Goal: Register for event/course

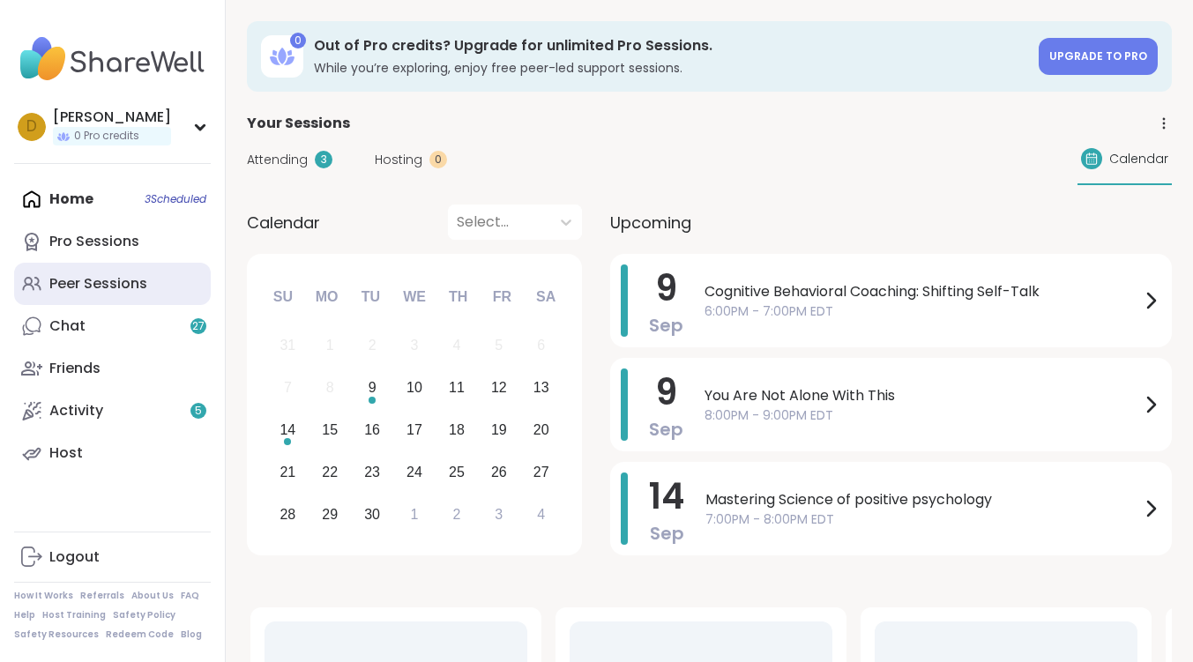
click at [113, 276] on div "Peer Sessions" at bounding box center [98, 283] width 98 height 19
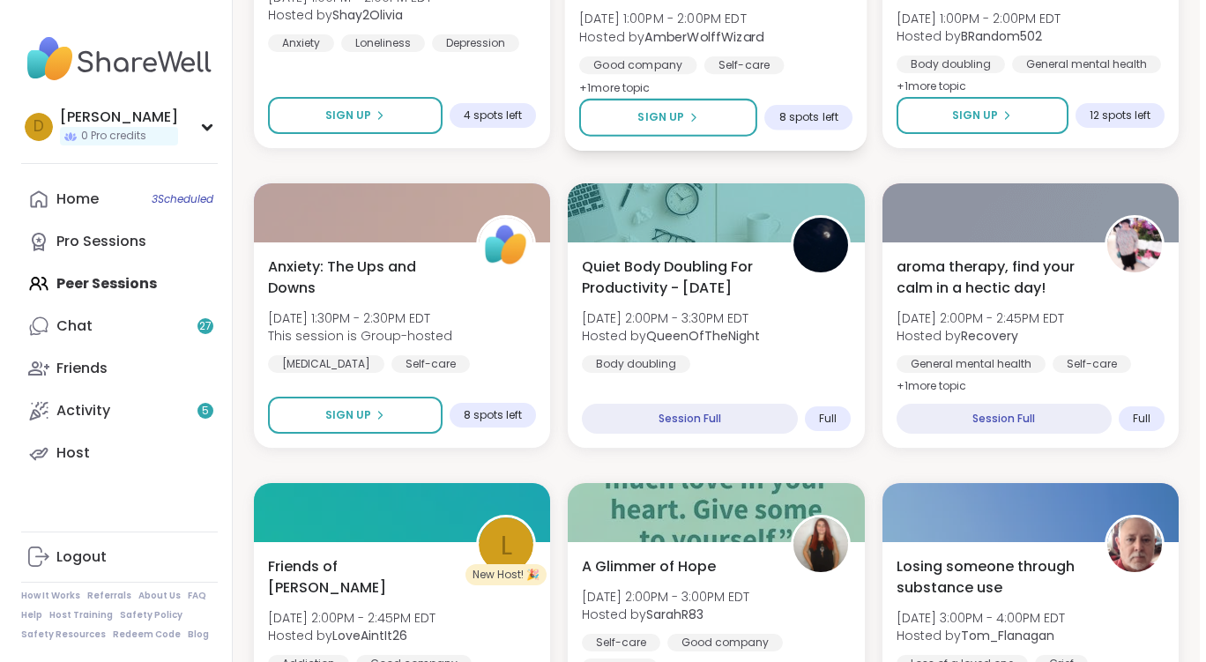
scroll to position [970, 0]
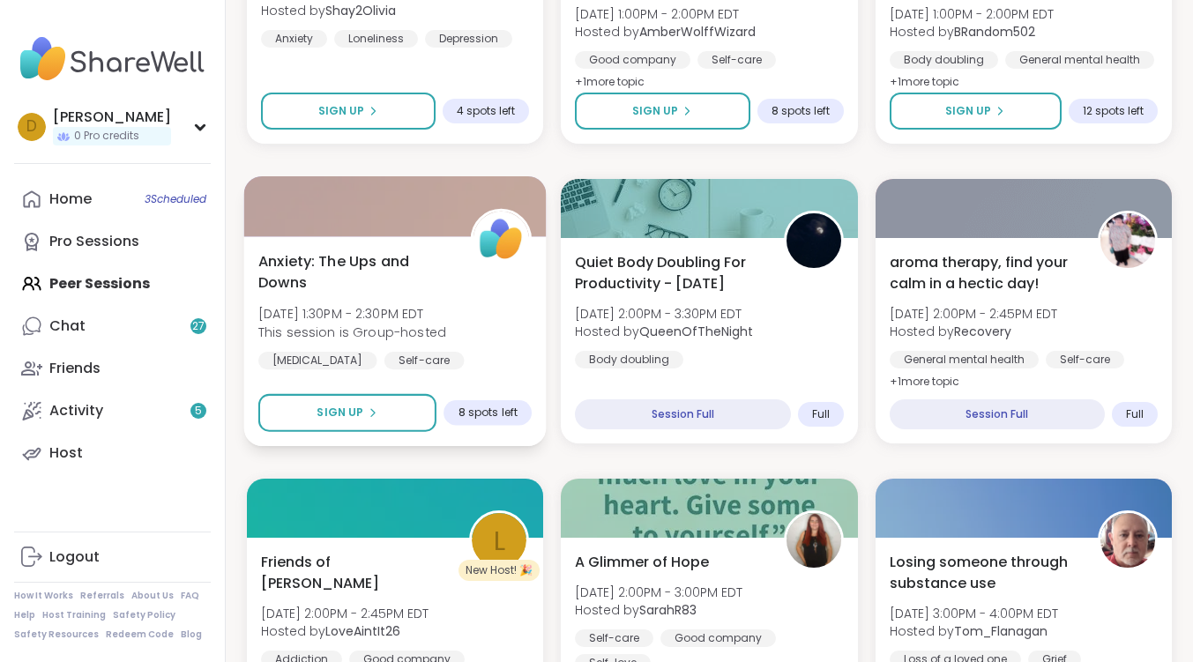
click at [321, 256] on span "Anxiety: The Ups and Downs" at bounding box center [354, 271] width 193 height 43
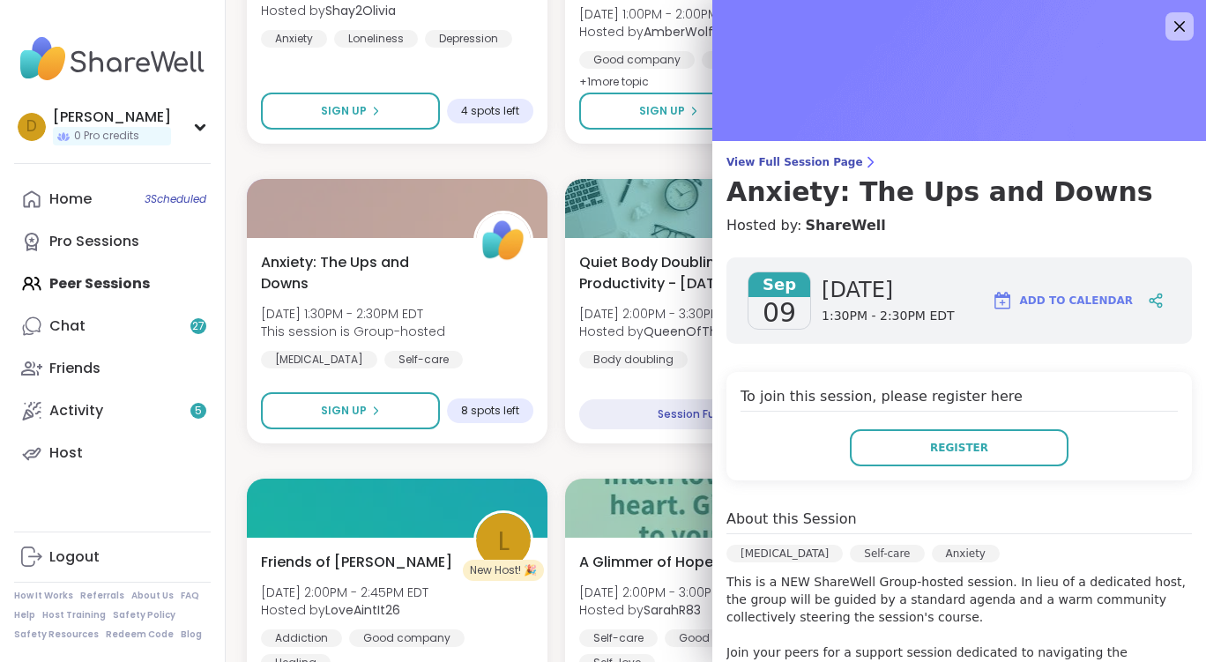
scroll to position [265, 0]
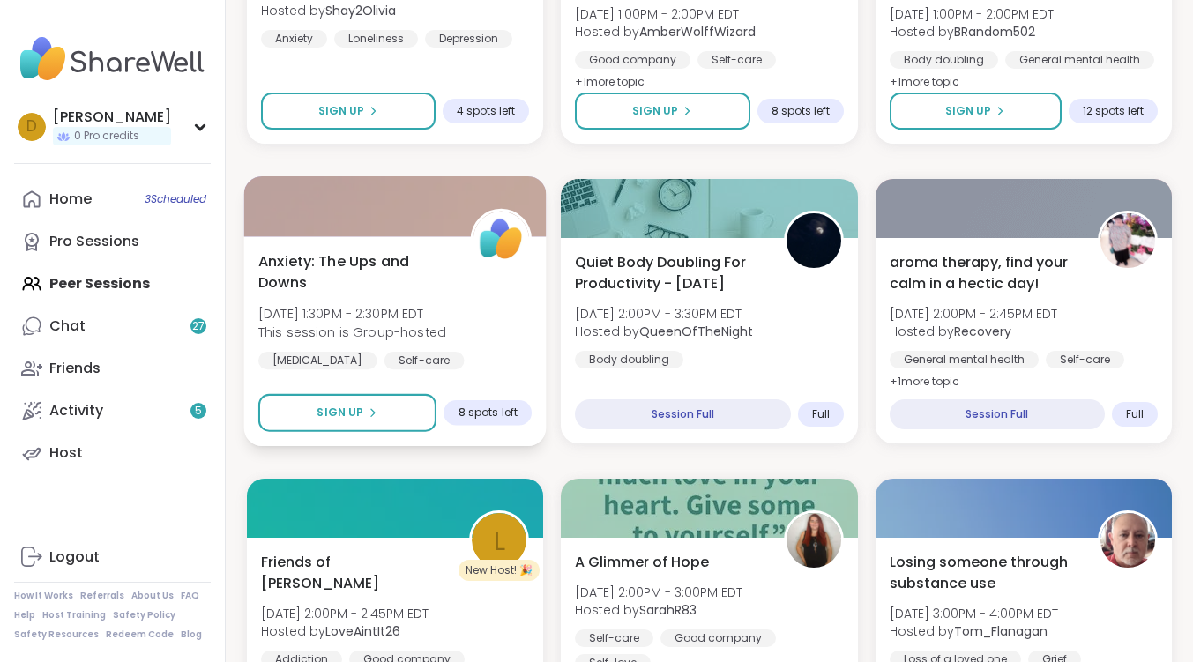
click at [369, 257] on span "Anxiety: The Ups and Downs" at bounding box center [354, 271] width 193 height 43
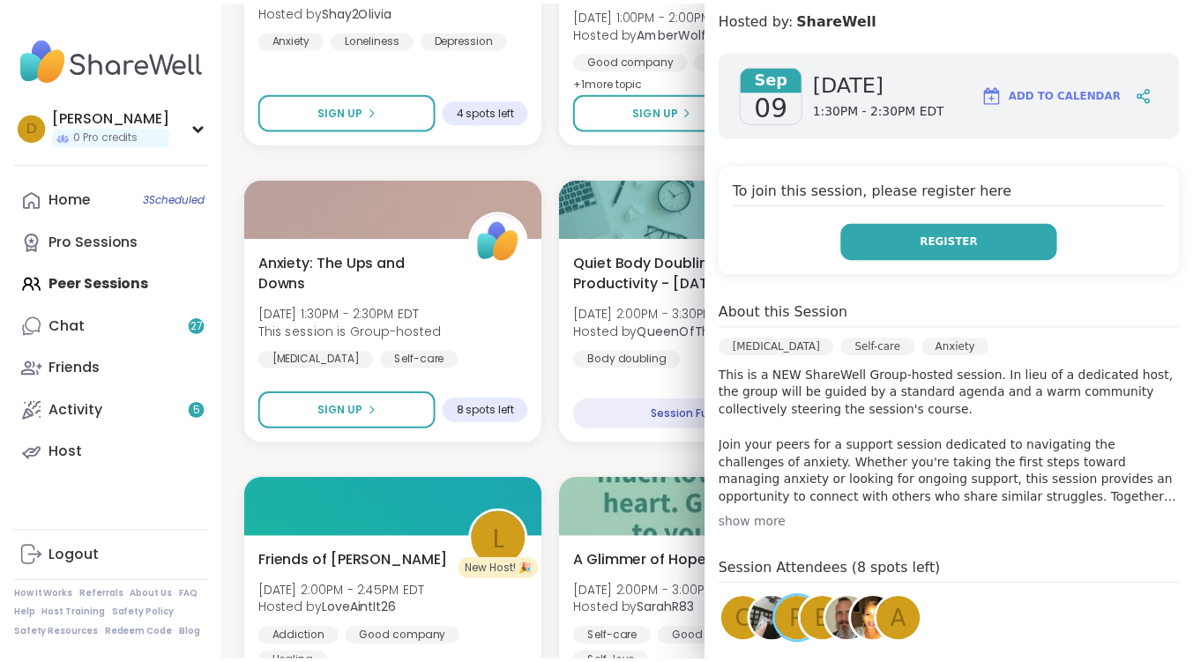
scroll to position [353, 0]
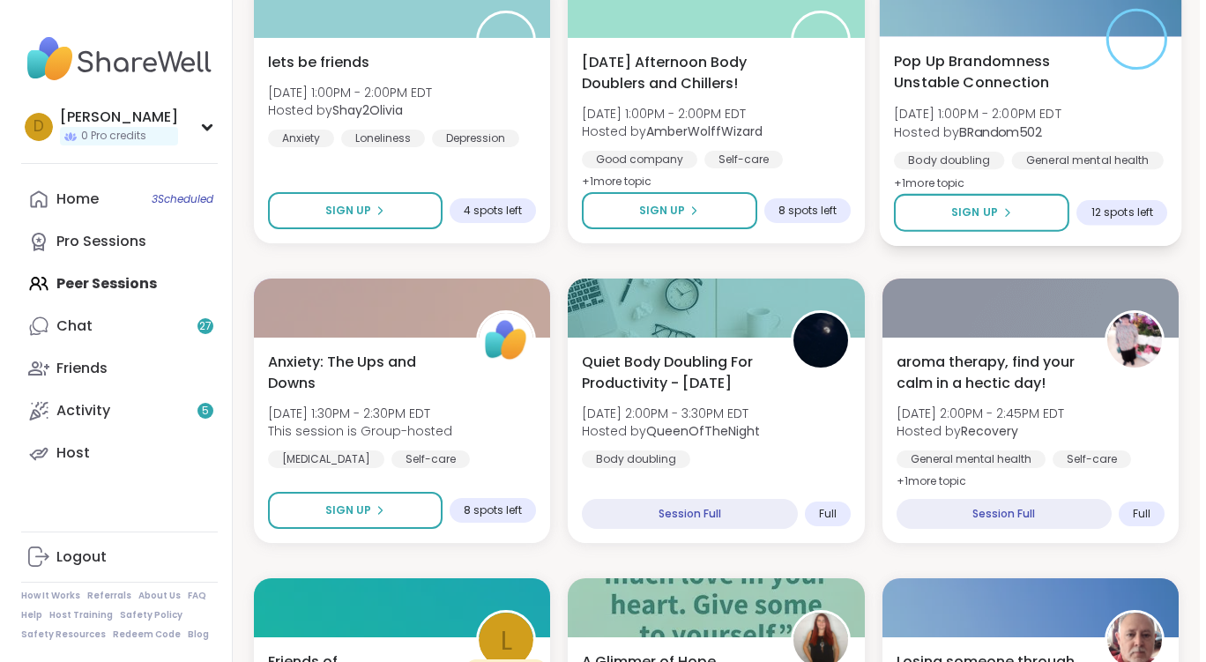
scroll to position [882, 0]
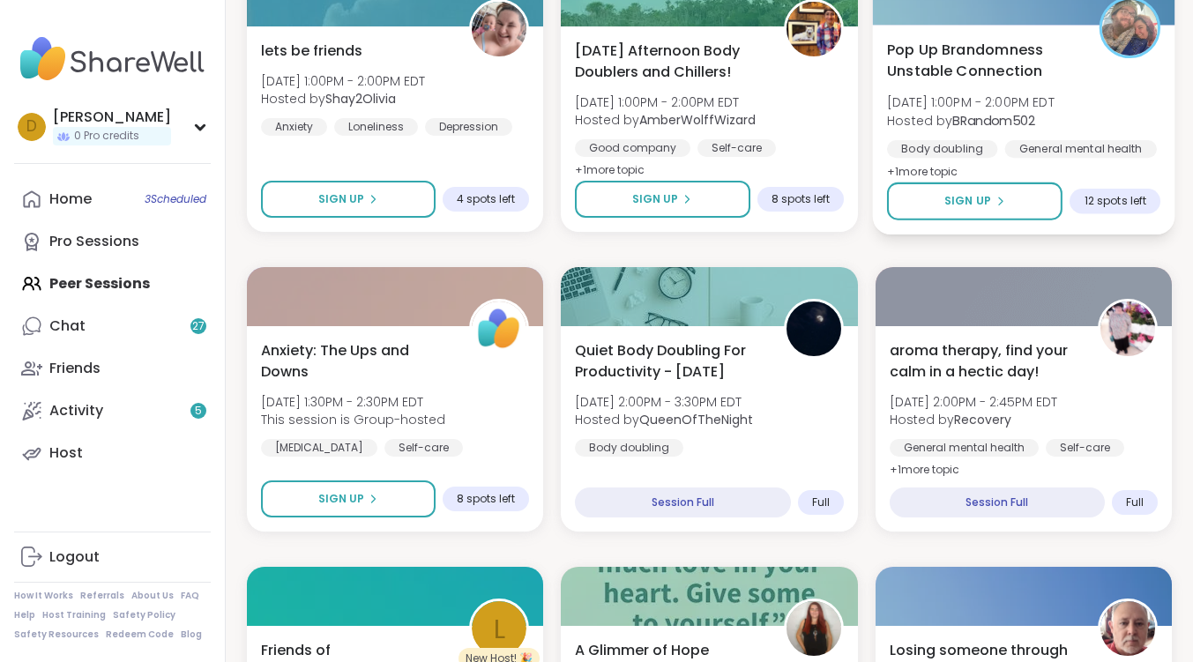
click at [991, 49] on span "Pop Up Brandomness Unstable Connection" at bounding box center [983, 60] width 193 height 43
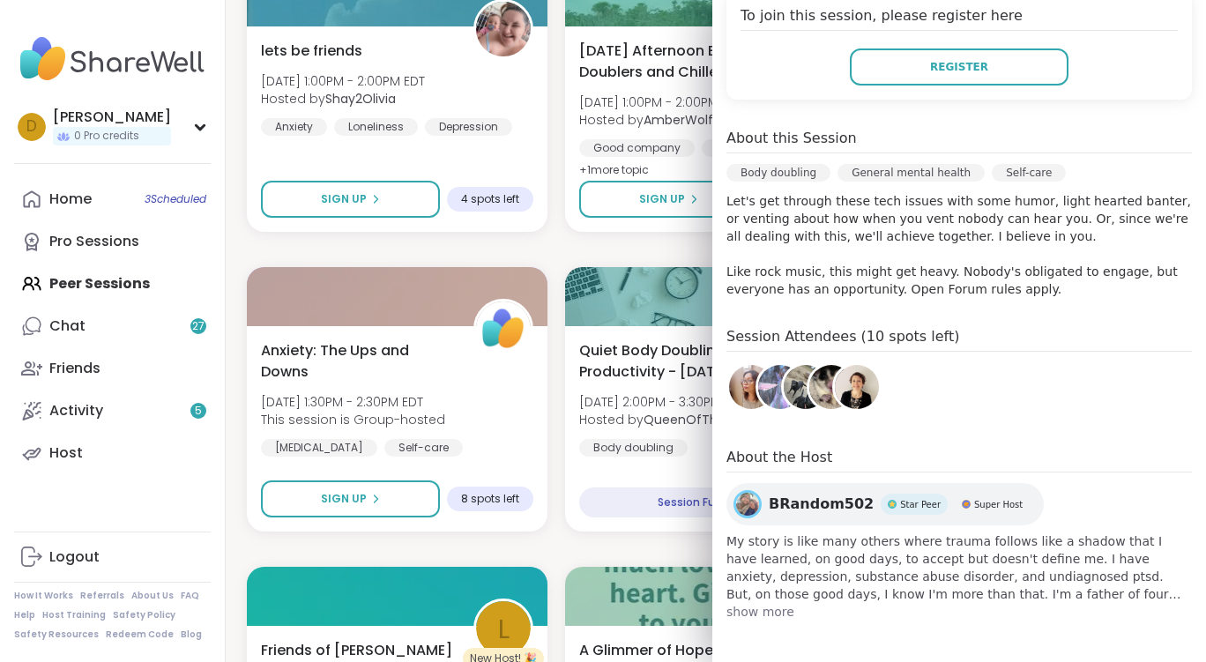
scroll to position [414, 0]
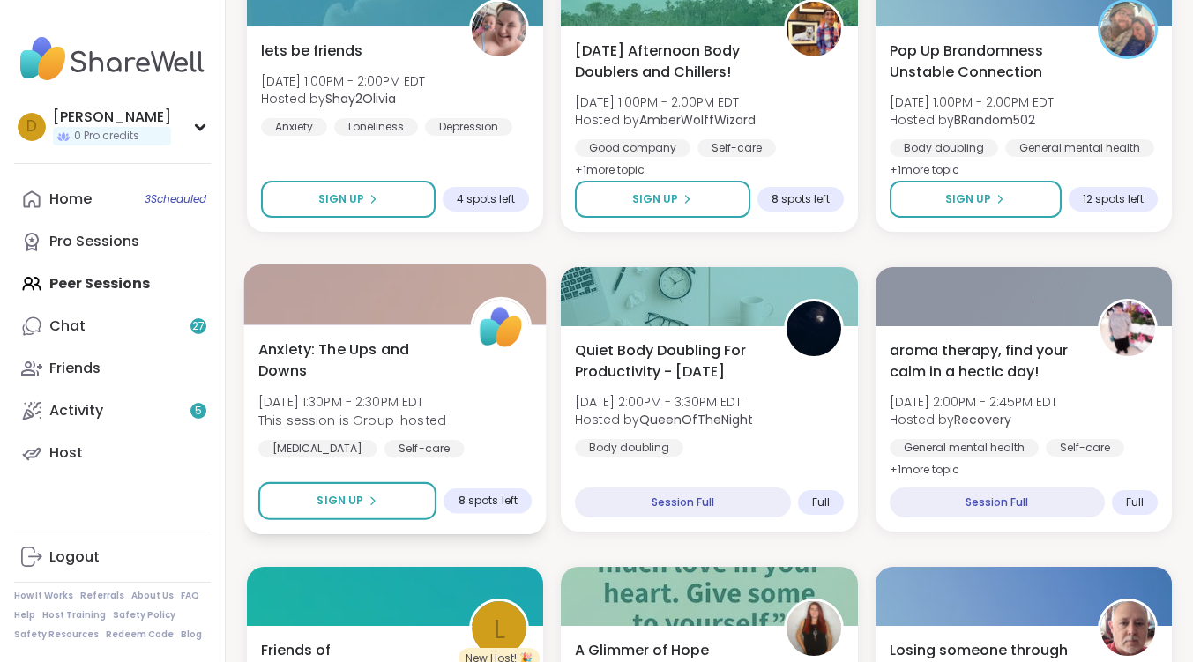
click at [386, 344] on span "Anxiety: The Ups and Downs" at bounding box center [354, 360] width 193 height 43
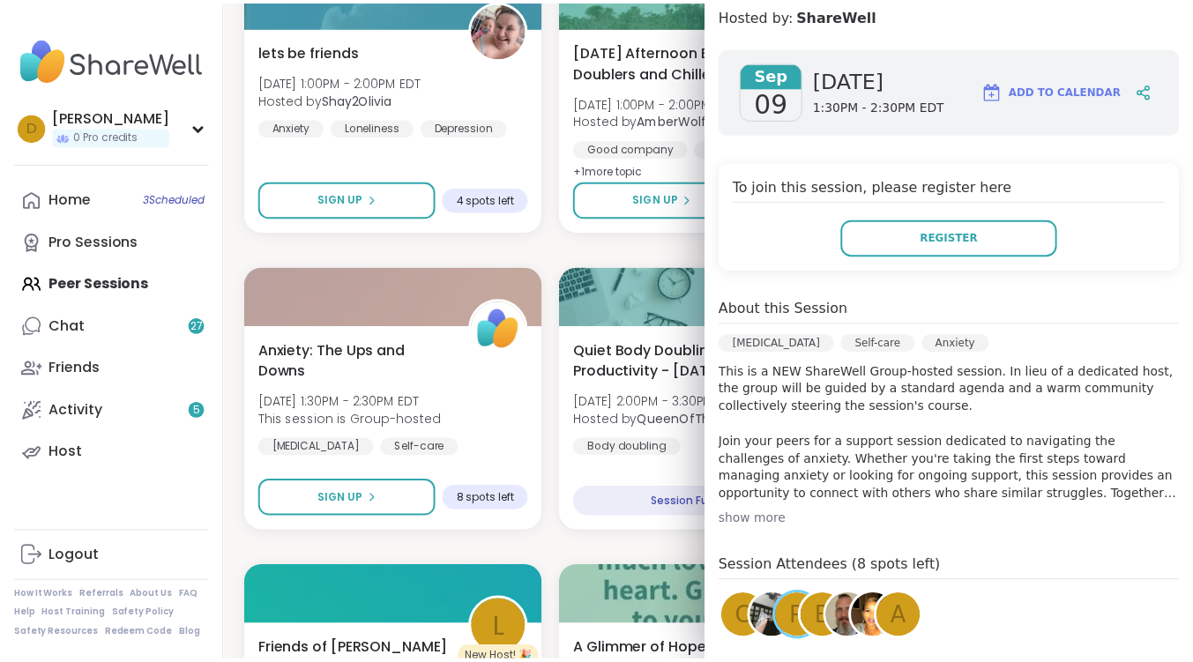
scroll to position [389, 0]
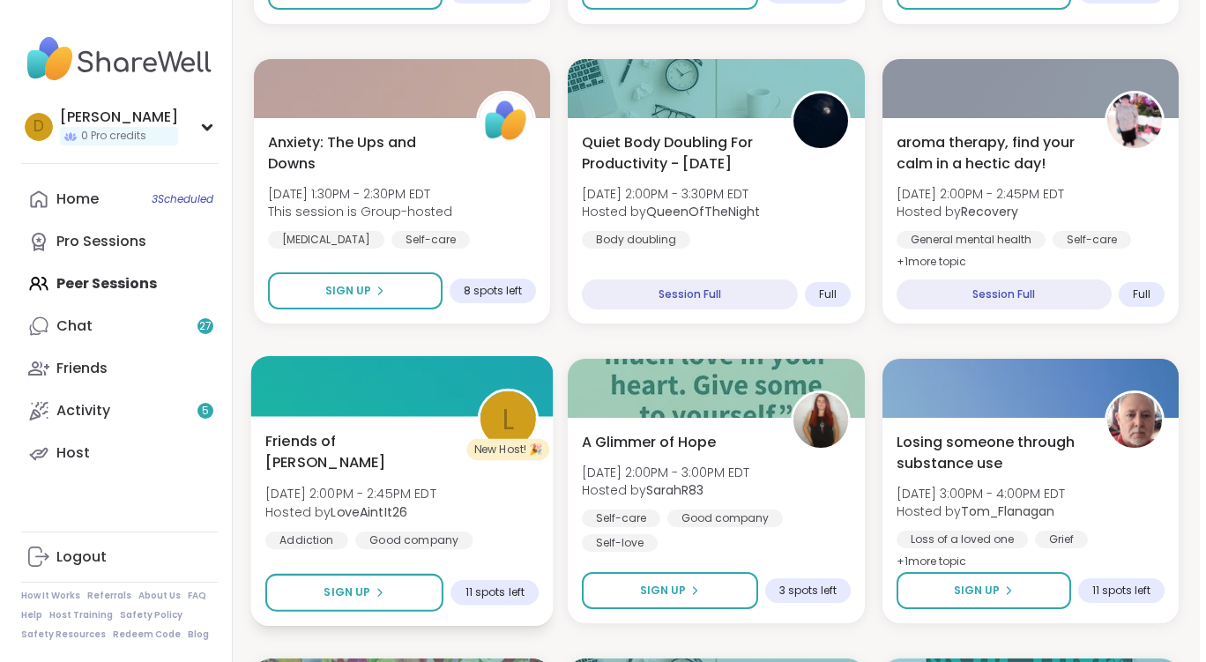
scroll to position [1058, 0]
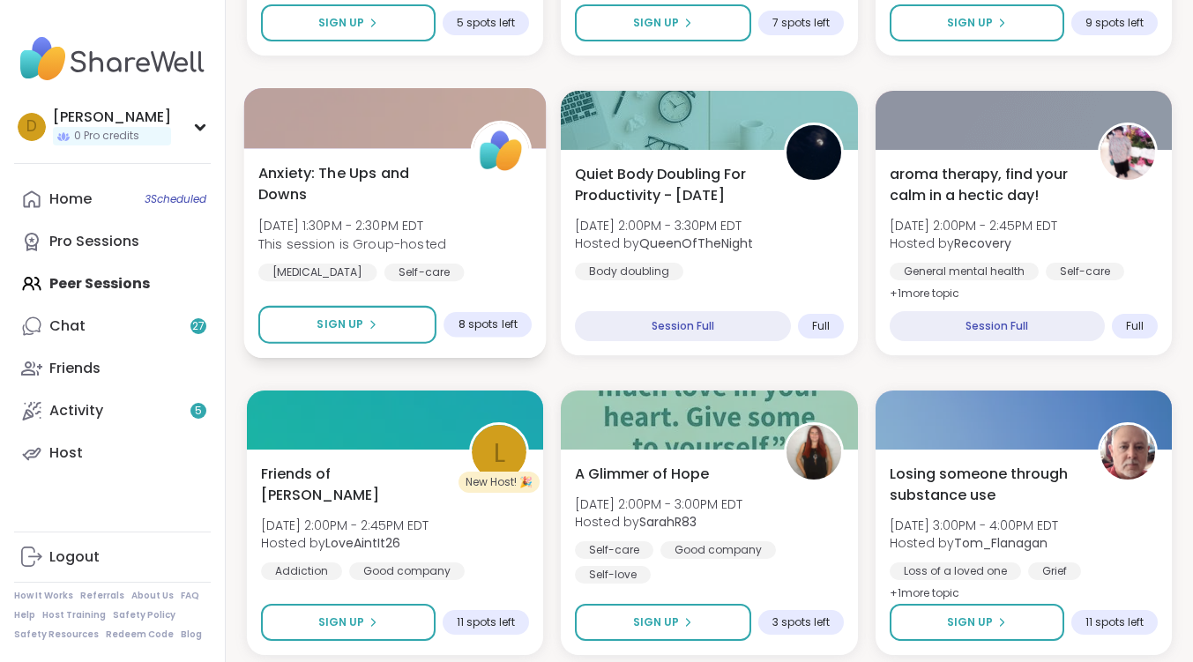
click at [340, 175] on span "Anxiety: The Ups and Downs" at bounding box center [354, 183] width 193 height 43
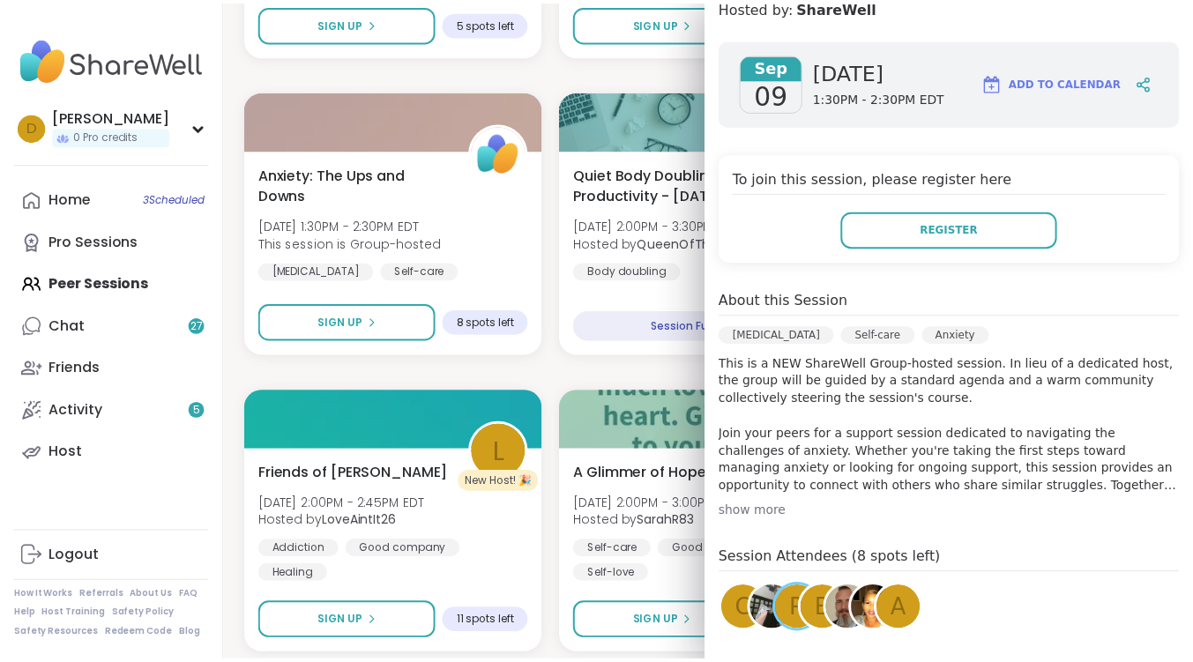
scroll to position [265, 0]
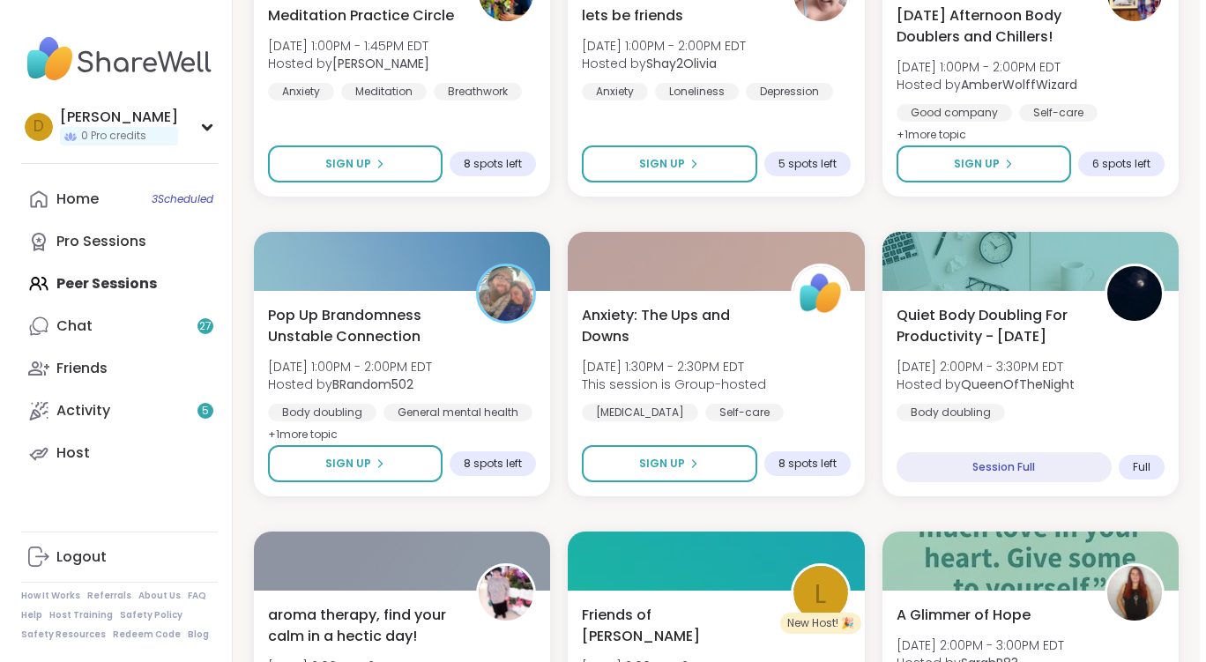
scroll to position [794, 0]
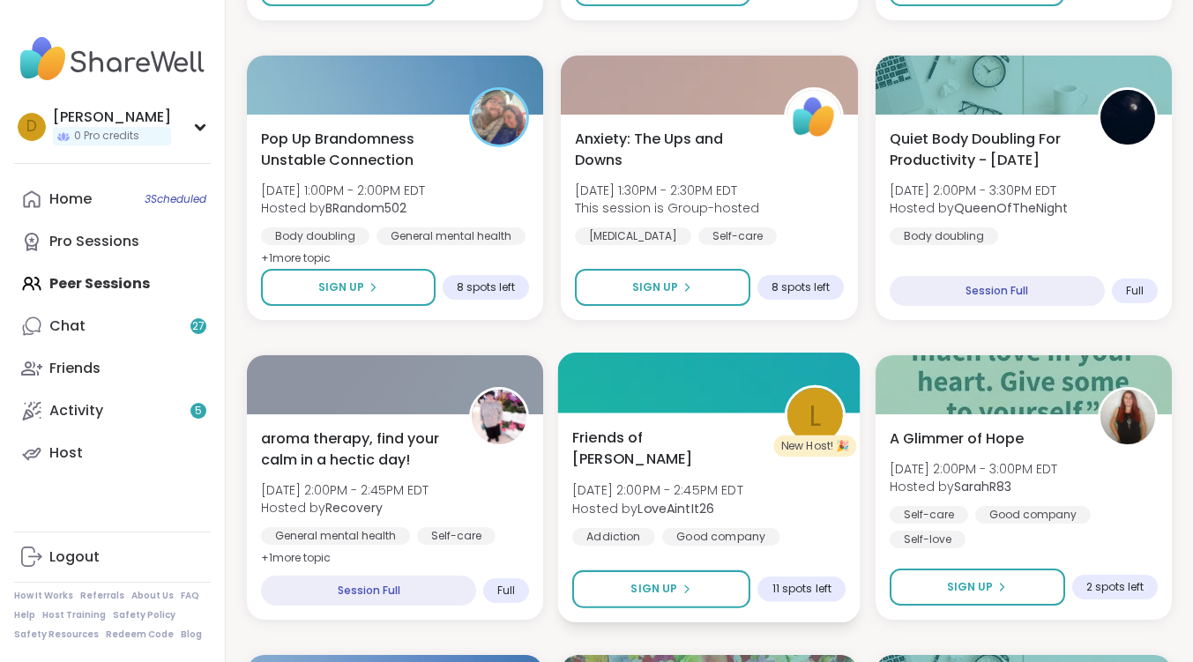
click at [594, 435] on span "Friends of [PERSON_NAME]" at bounding box center [668, 448] width 193 height 43
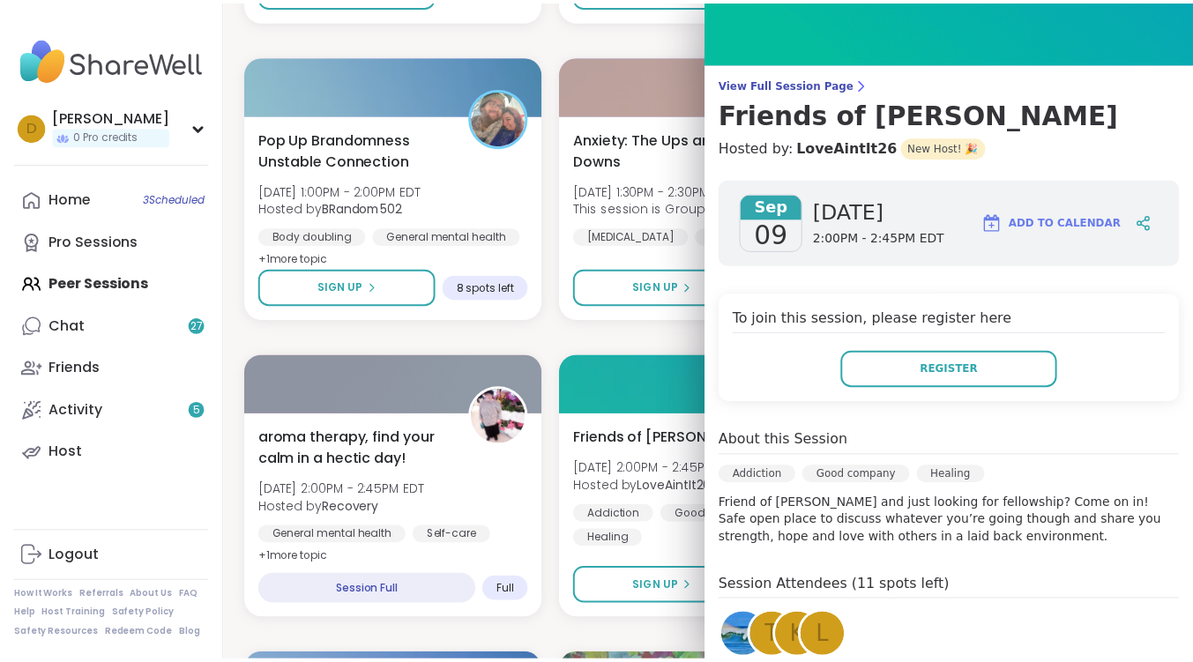
scroll to position [176, 0]
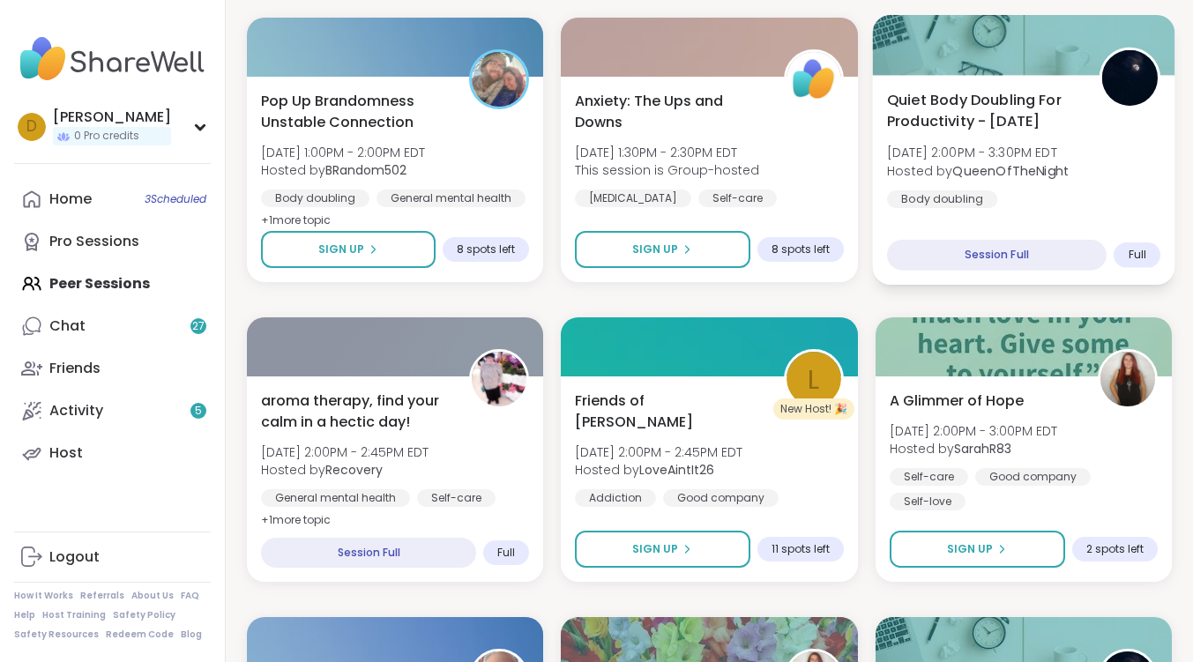
scroll to position [705, 0]
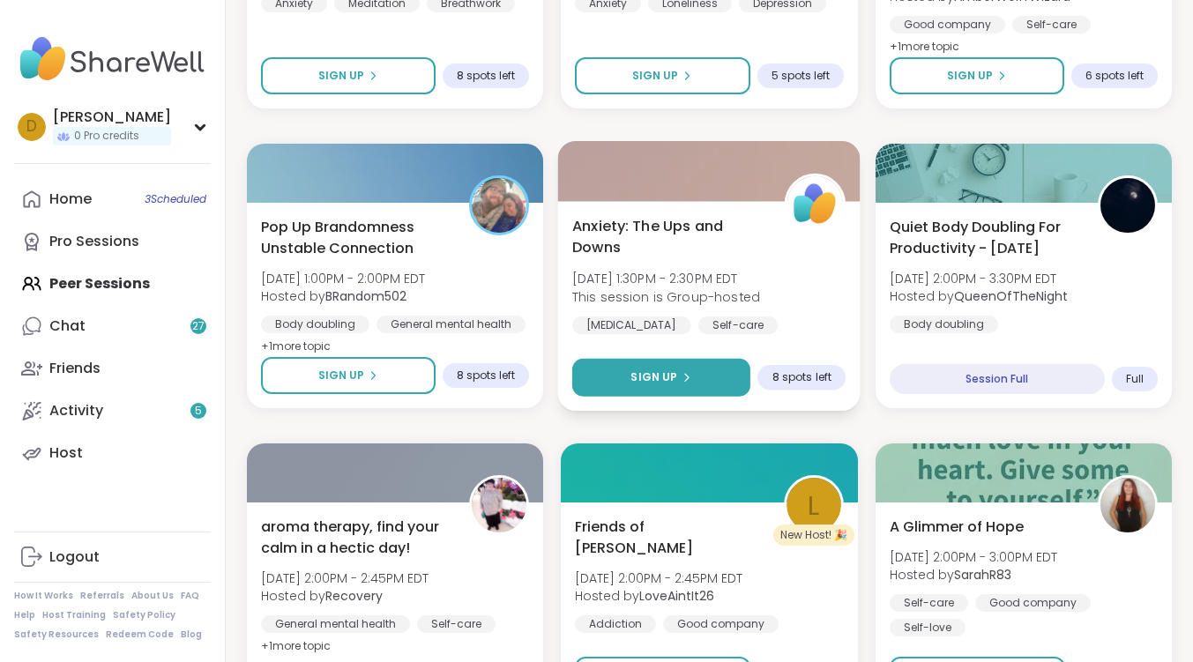
click at [644, 386] on button "Sign Up" at bounding box center [661, 378] width 178 height 38
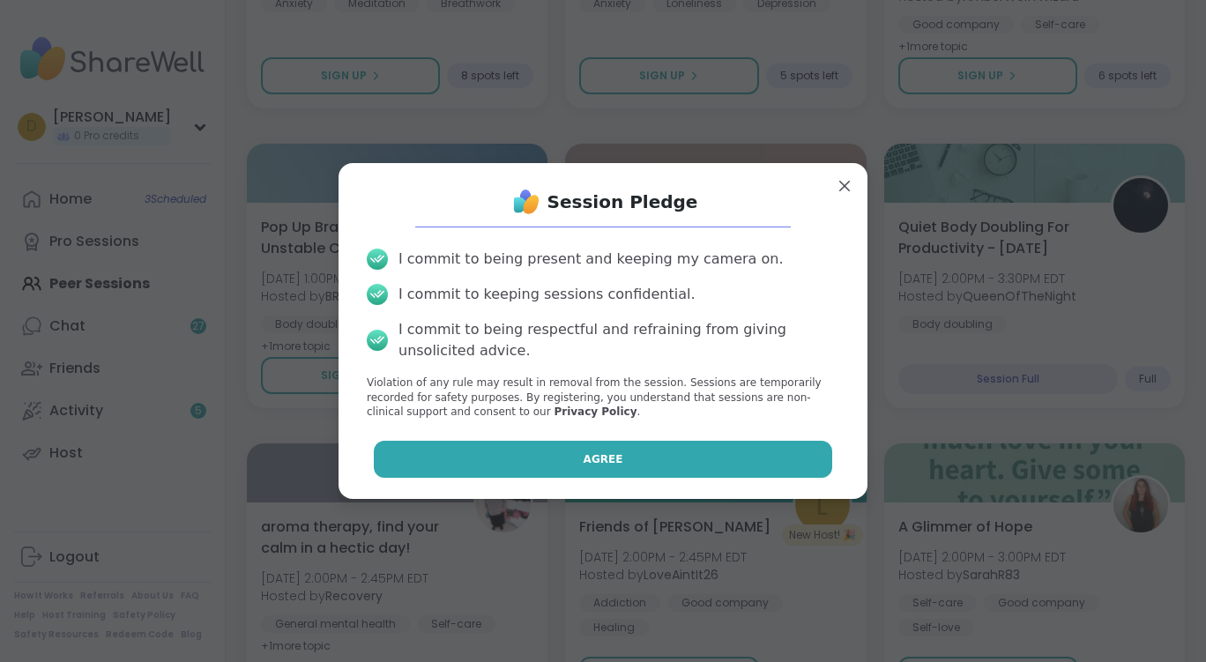
click at [657, 451] on button "Agree" at bounding box center [603, 459] width 459 height 37
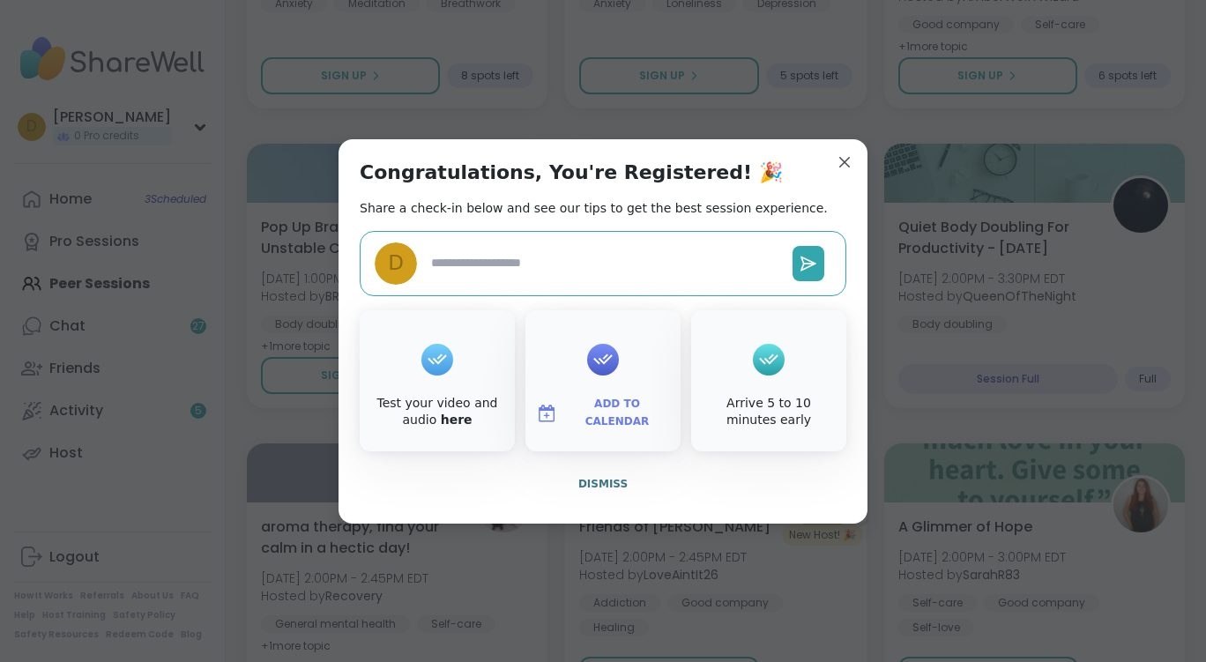
type textarea "*"
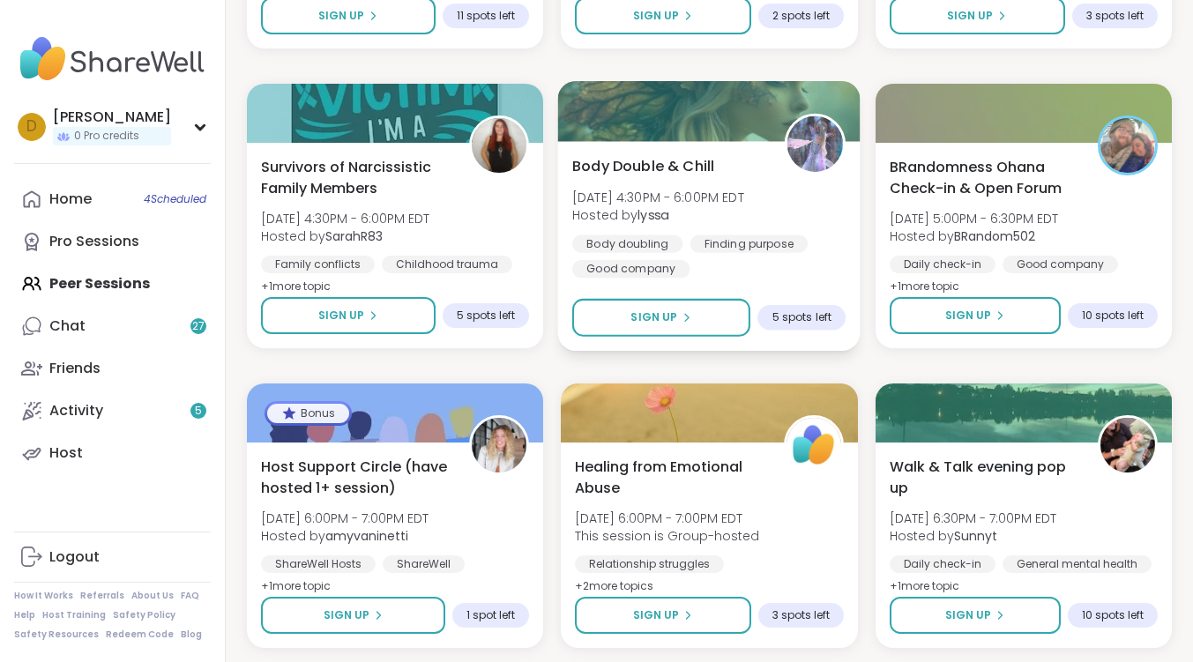
scroll to position [1676, 0]
